Goal: Task Accomplishment & Management: Use online tool/utility

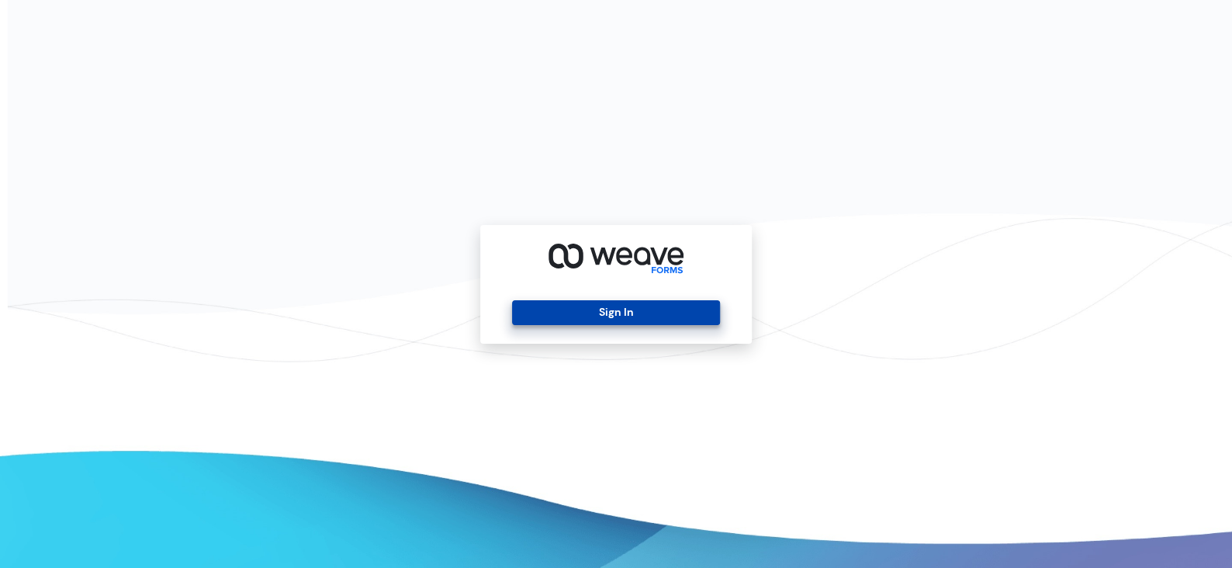
click at [682, 310] on button "Sign In" at bounding box center [615, 312] width 207 height 25
